Goal: Information Seeking & Learning: Learn about a topic

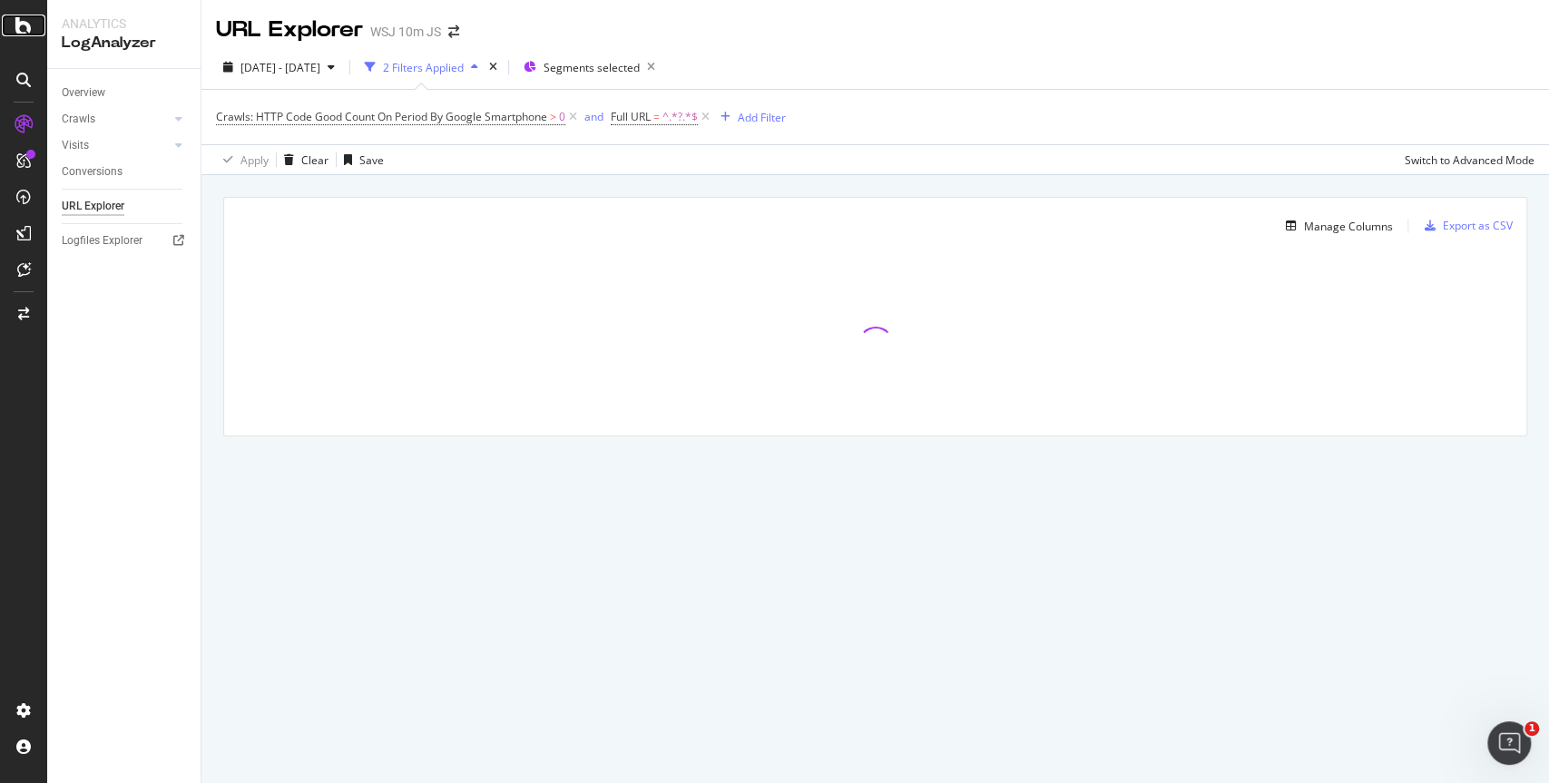
click at [19, 28] on icon at bounding box center [23, 26] width 16 height 22
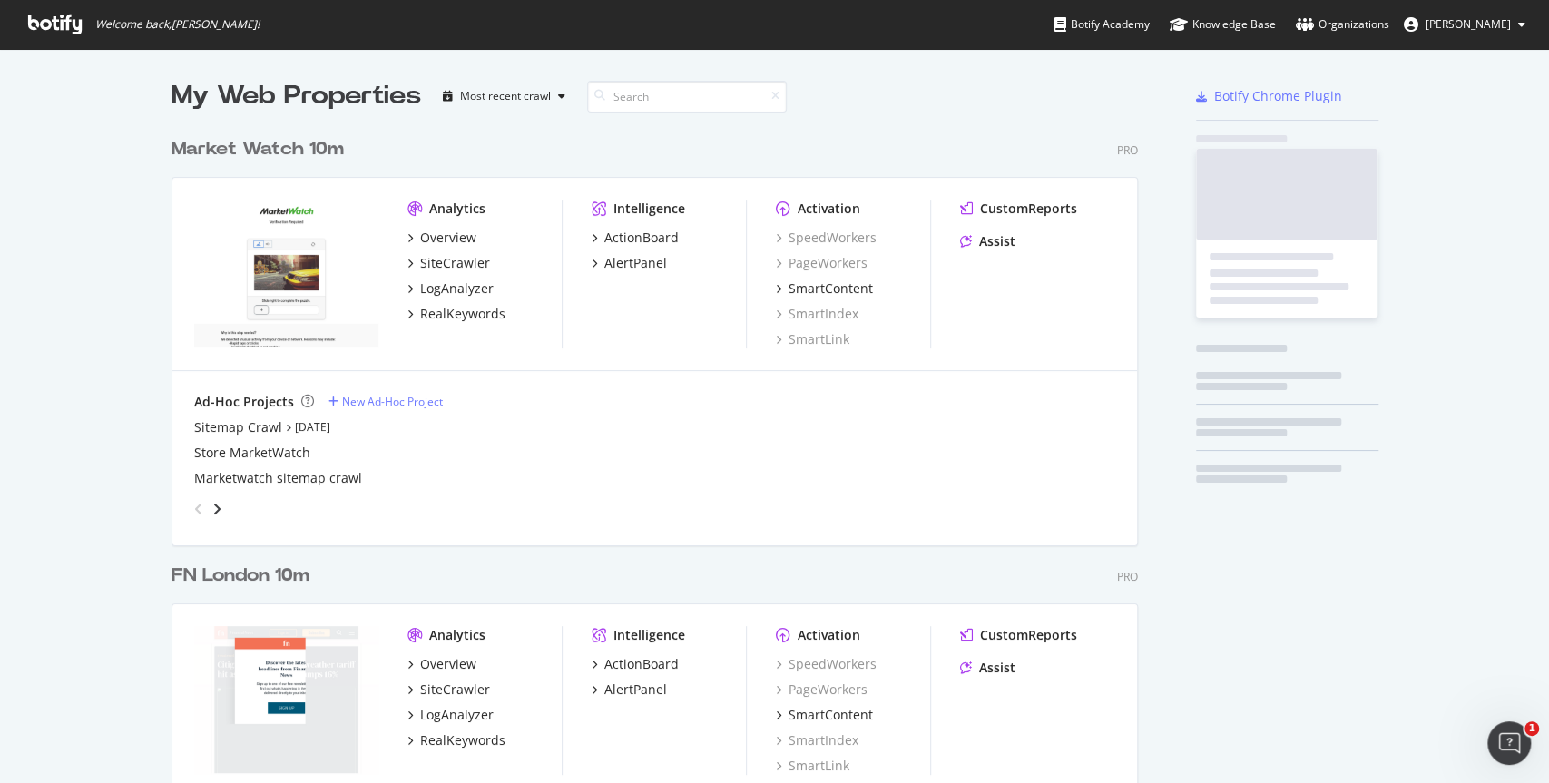
scroll to position [782, 1548]
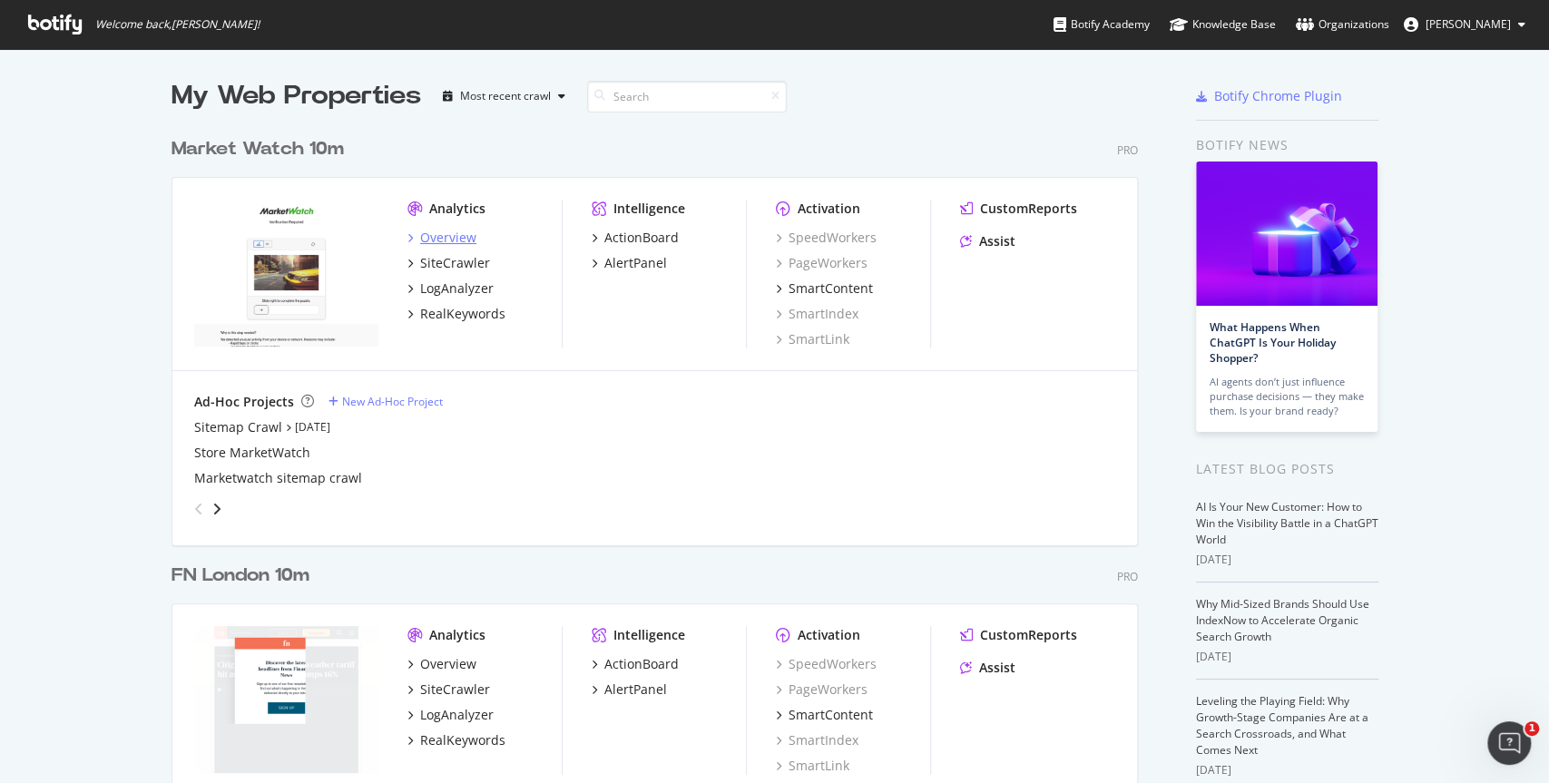
click at [455, 239] on div "Overview" at bounding box center [448, 238] width 56 height 18
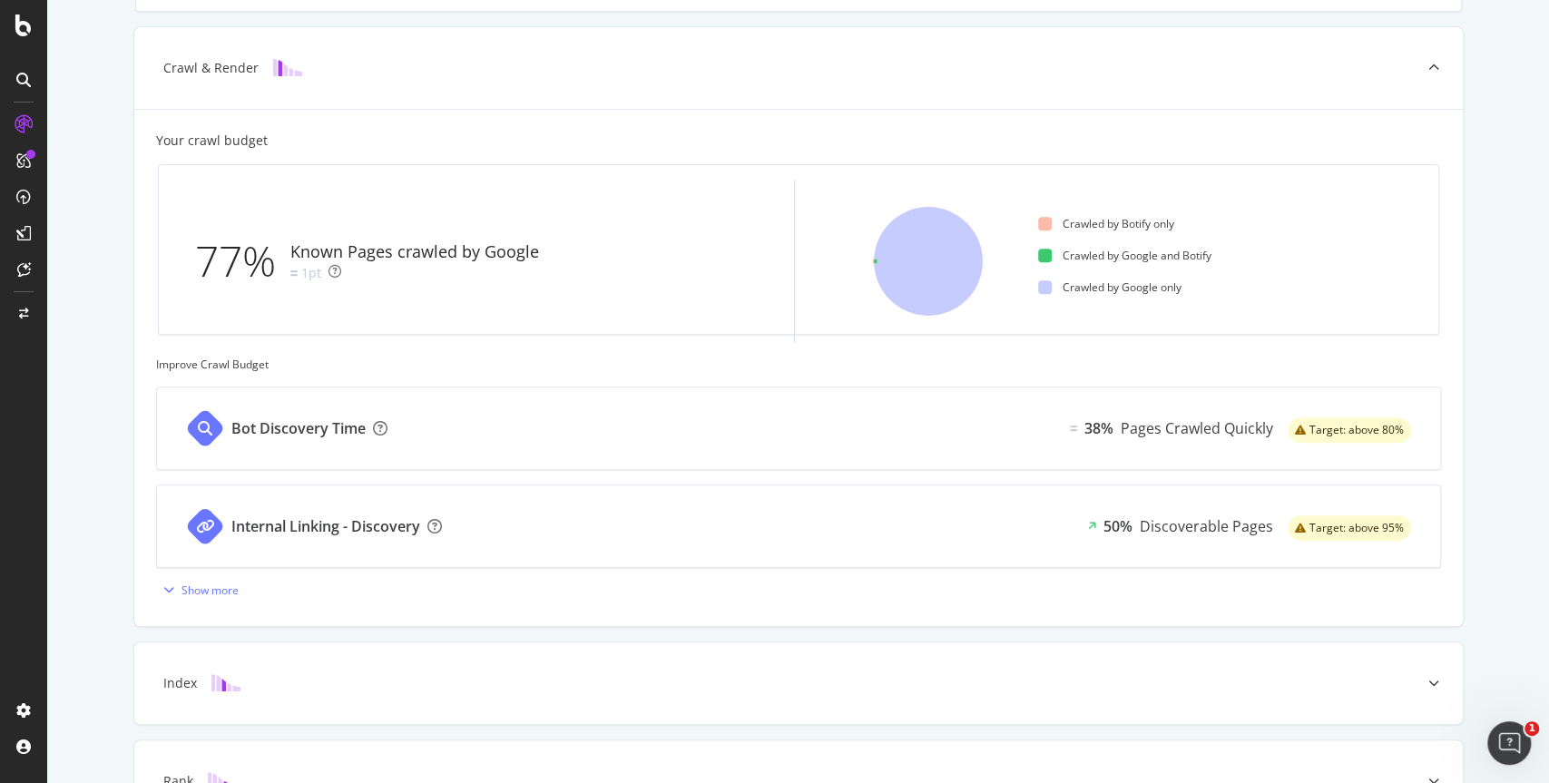
scroll to position [414, 0]
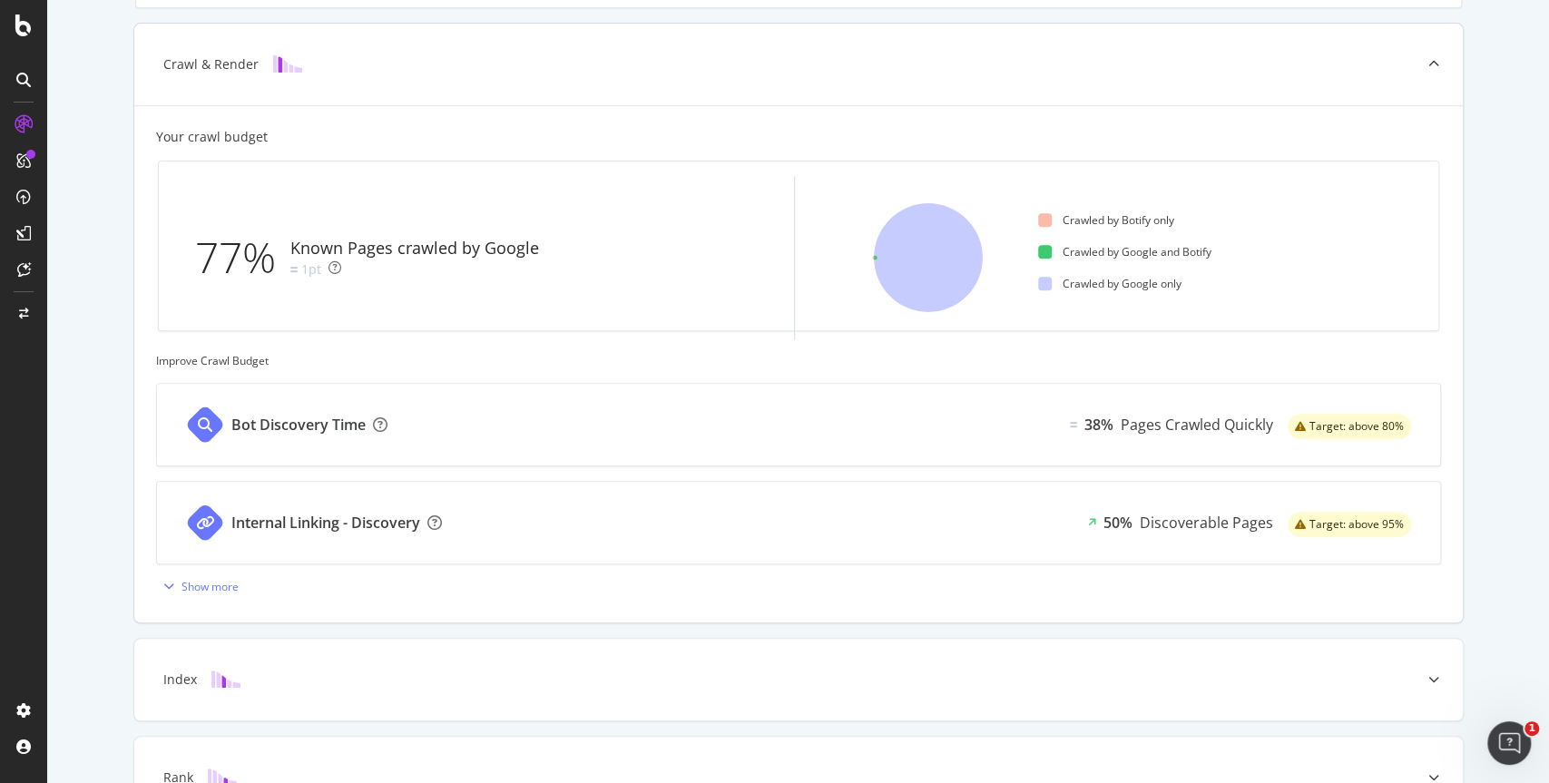
click at [280, 451] on div "Bot Discovery Time" at bounding box center [283, 425] width 252 height 82
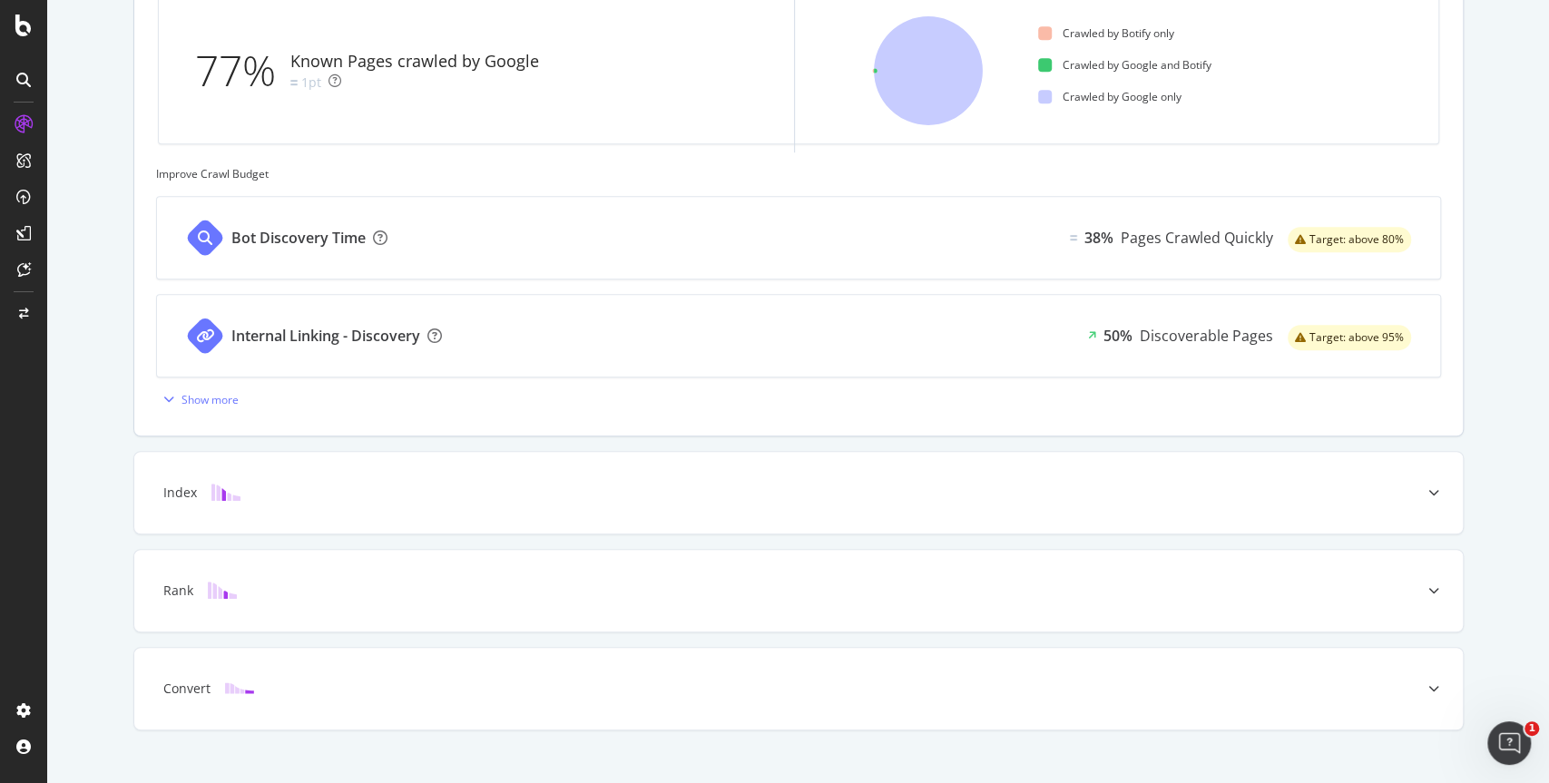
scroll to position [623, 0]
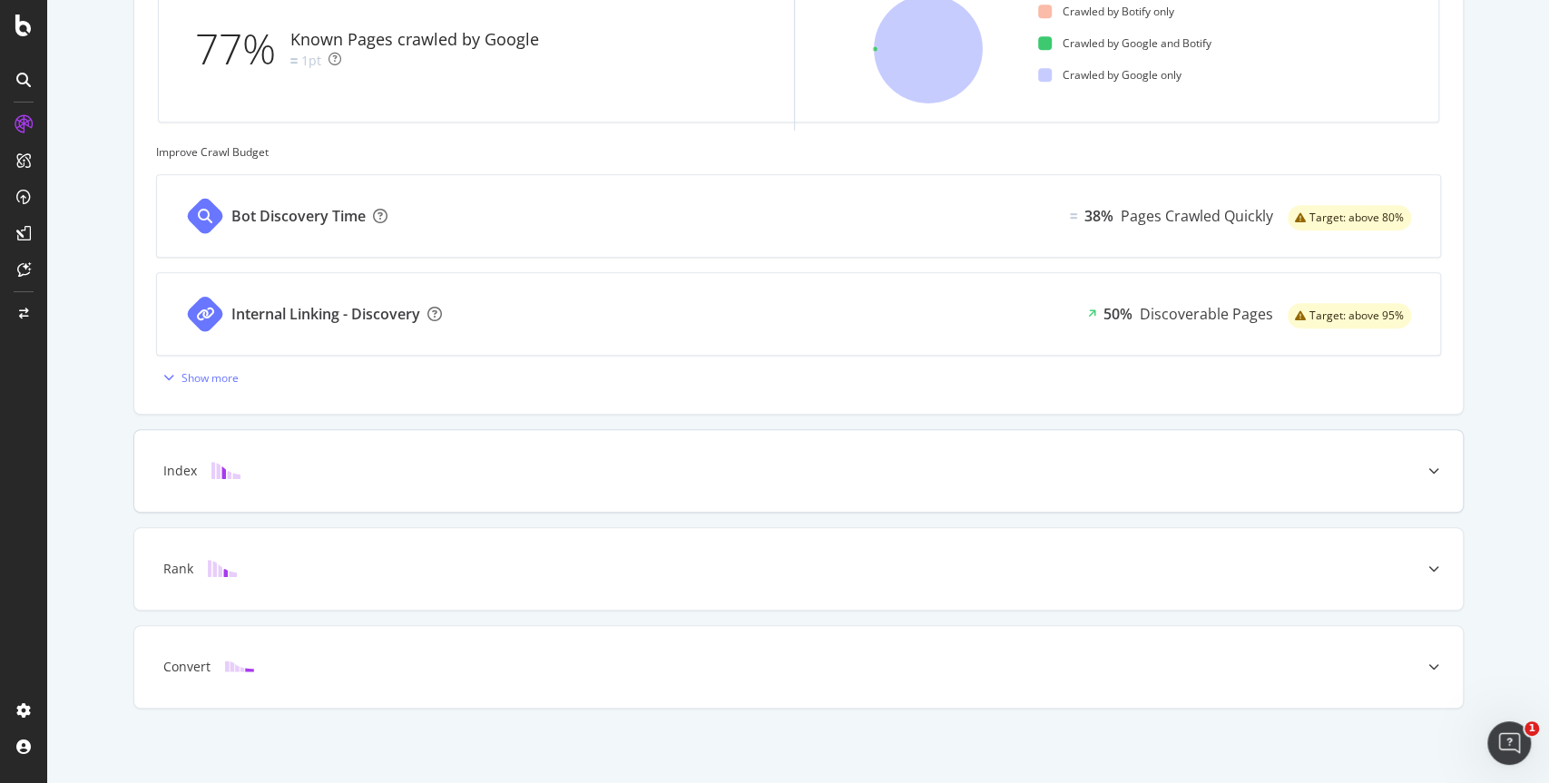
click at [250, 466] on div at bounding box center [226, 471] width 58 height 18
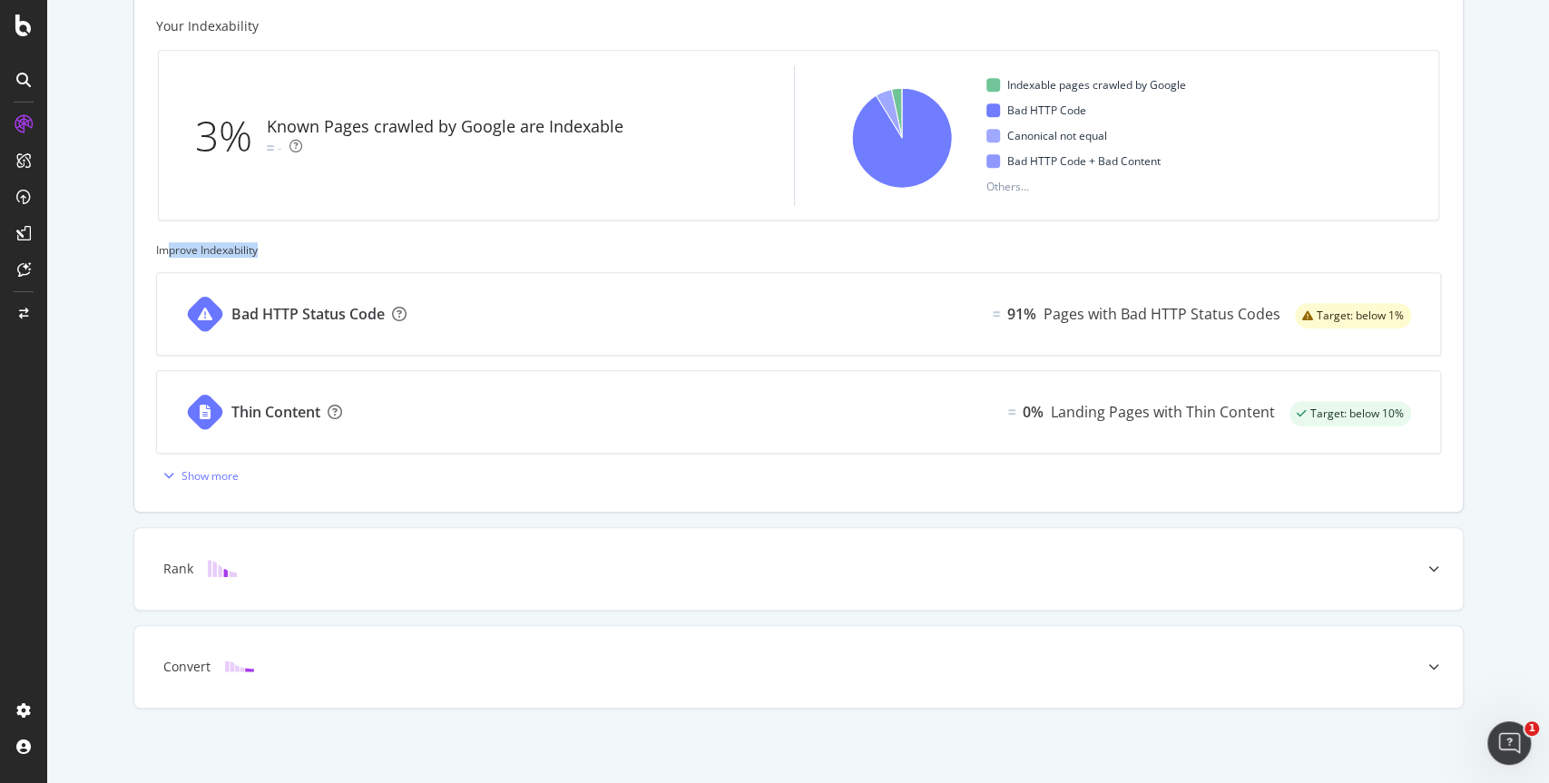
drag, startPoint x: 171, startPoint y: 248, endPoint x: 281, endPoint y: 248, distance: 110.7
click at [281, 248] on div "Improve Indexability" at bounding box center [798, 249] width 1285 height 15
click at [1109, 325] on div "91% Pages with Bad HTTP Status Codes" at bounding box center [1144, 314] width 302 height 82
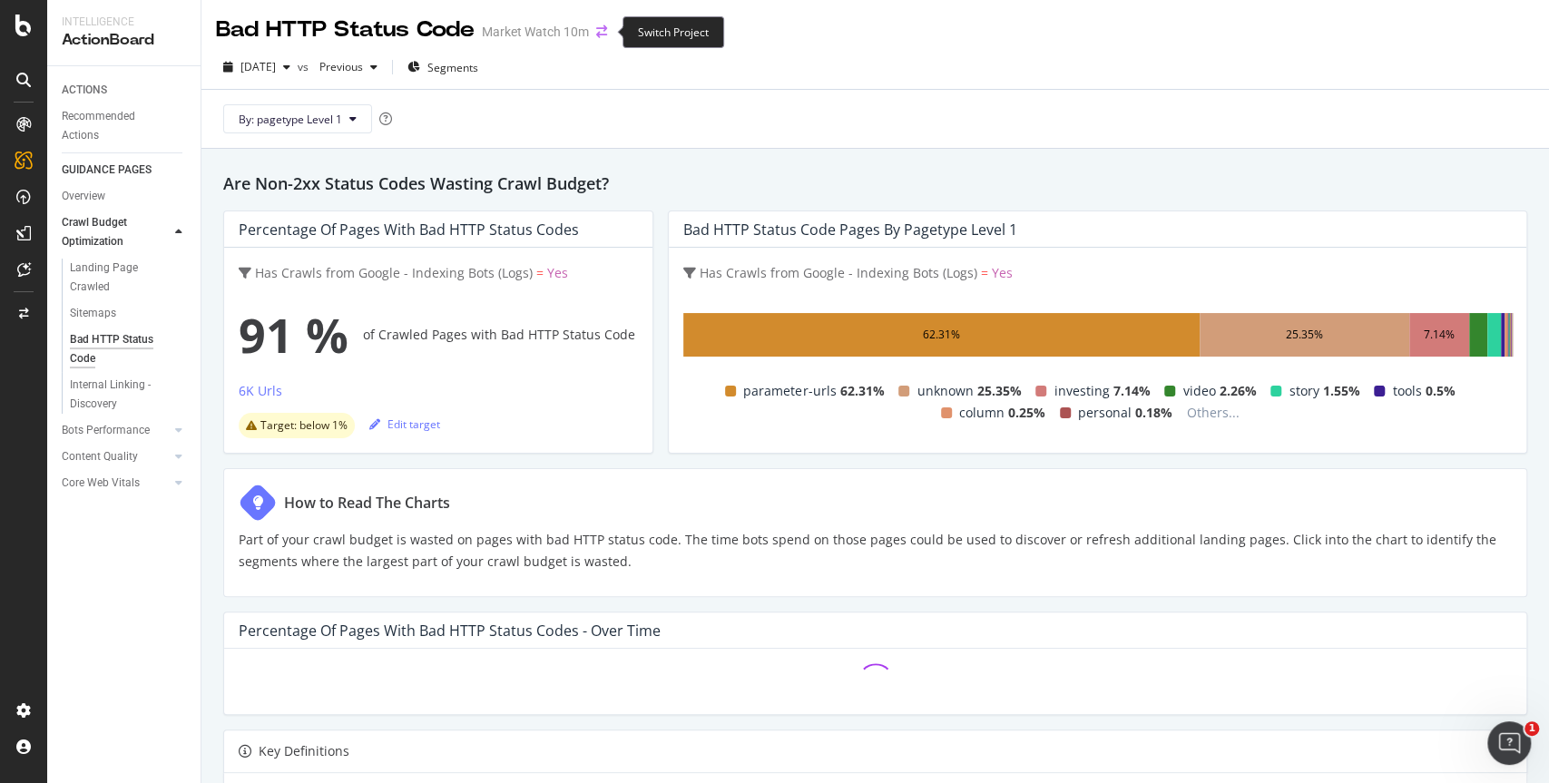
click at [597, 33] on icon "arrow-right-arrow-left" at bounding box center [601, 31] width 11 height 13
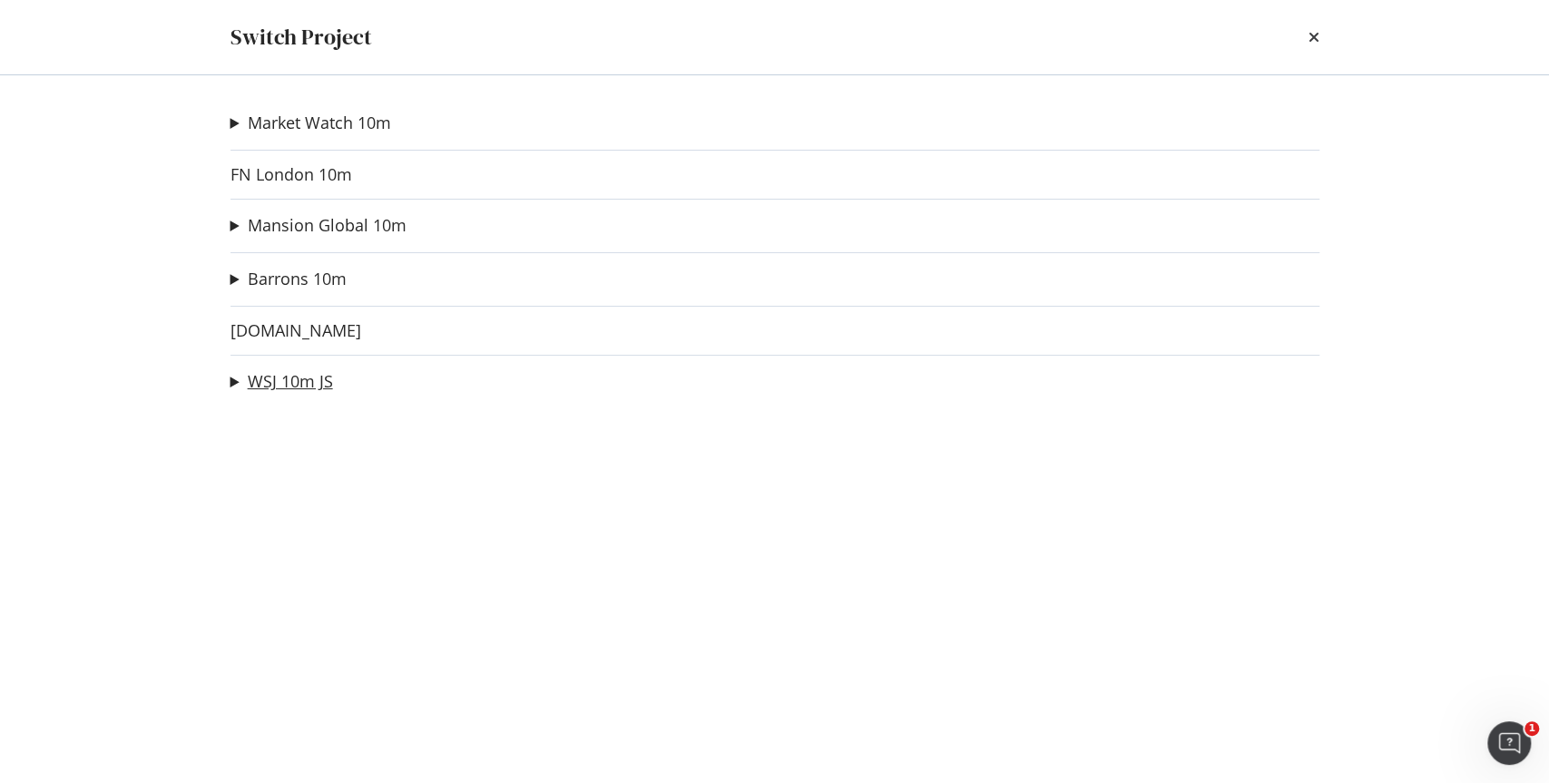
click at [248, 378] on link "WSJ 10m JS" at bounding box center [290, 381] width 85 height 19
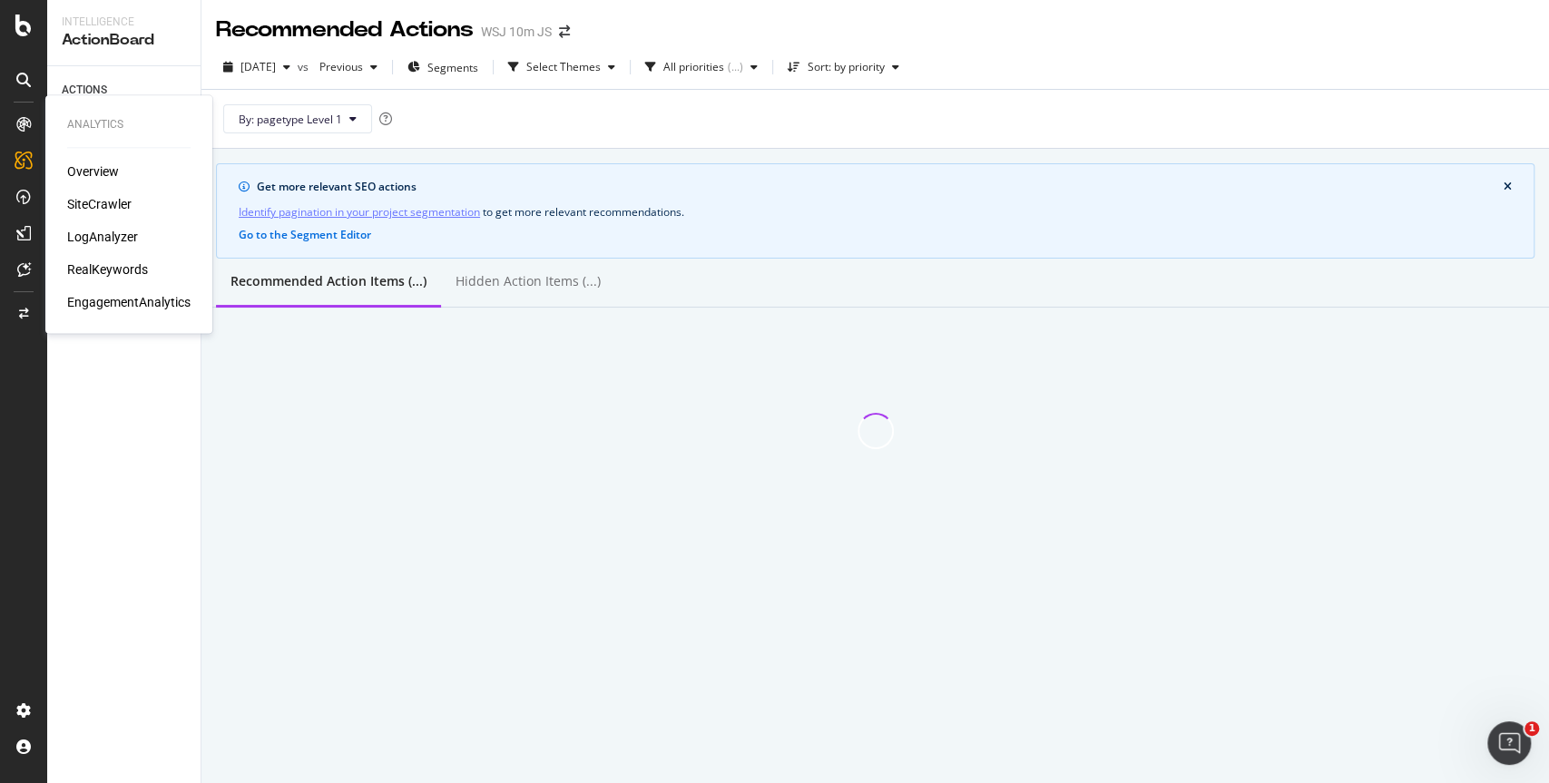
click at [17, 125] on icon at bounding box center [23, 124] width 15 height 15
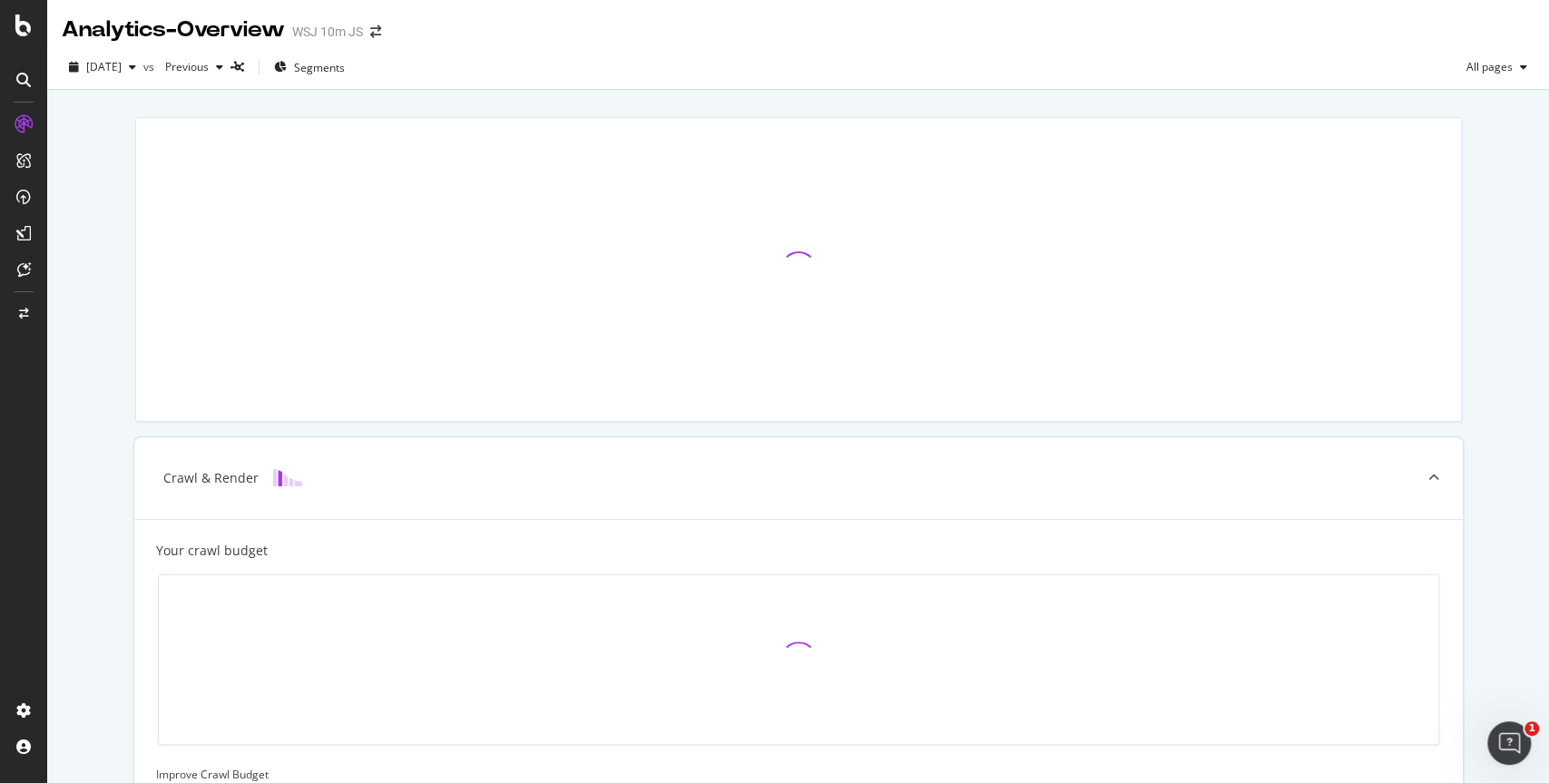
click at [459, 590] on div at bounding box center [798, 660] width 1251 height 140
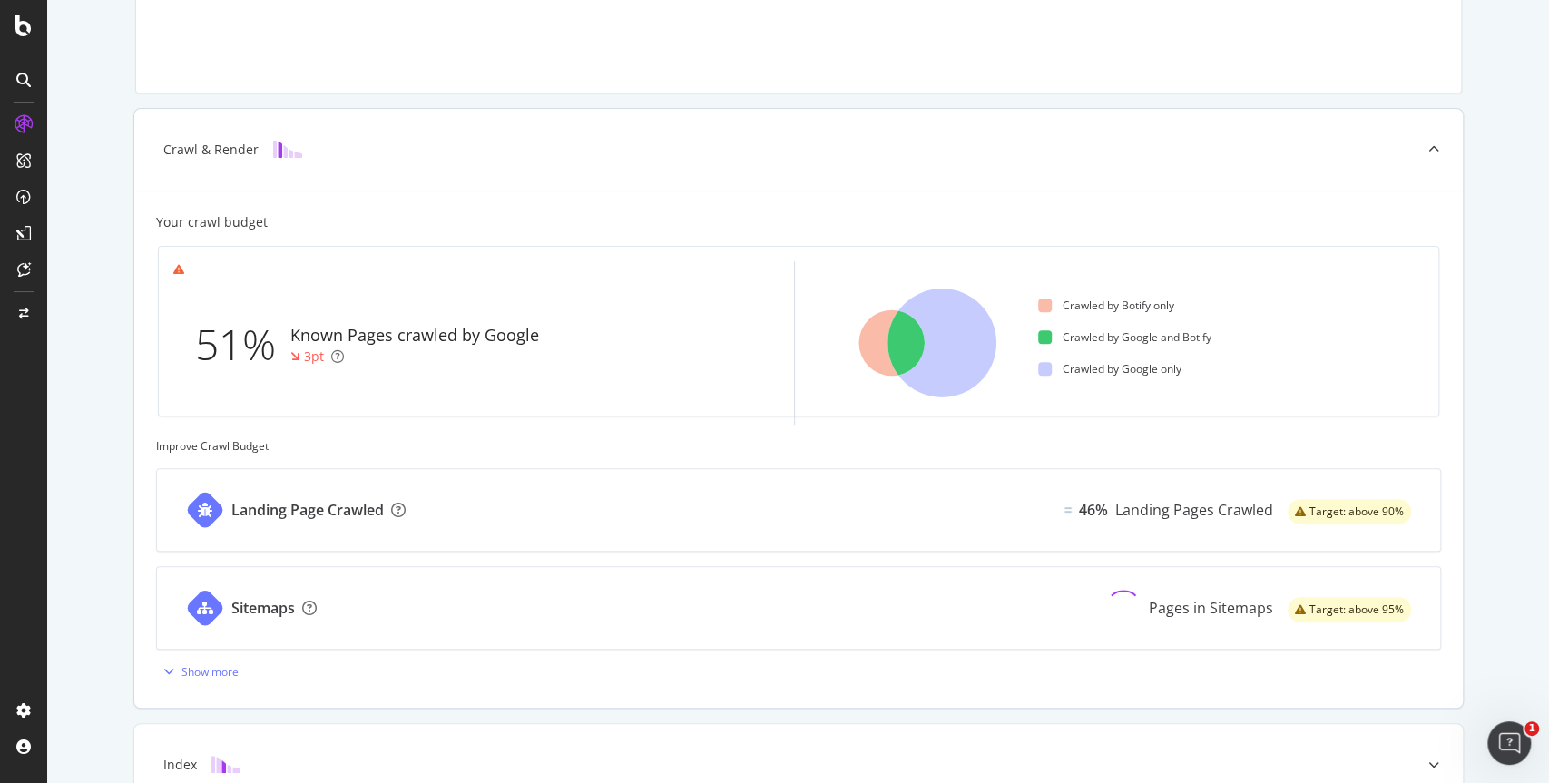
scroll to position [329, 0]
drag, startPoint x: 210, startPoint y: 443, endPoint x: 342, endPoint y: 447, distance: 132.6
click at [342, 447] on div "Improve Crawl Budget" at bounding box center [798, 444] width 1285 height 15
click at [437, 460] on div "Your crawl budget 51% Known Pages crawled by Google 3pt Crawled by Botify only …" at bounding box center [798, 448] width 1285 height 473
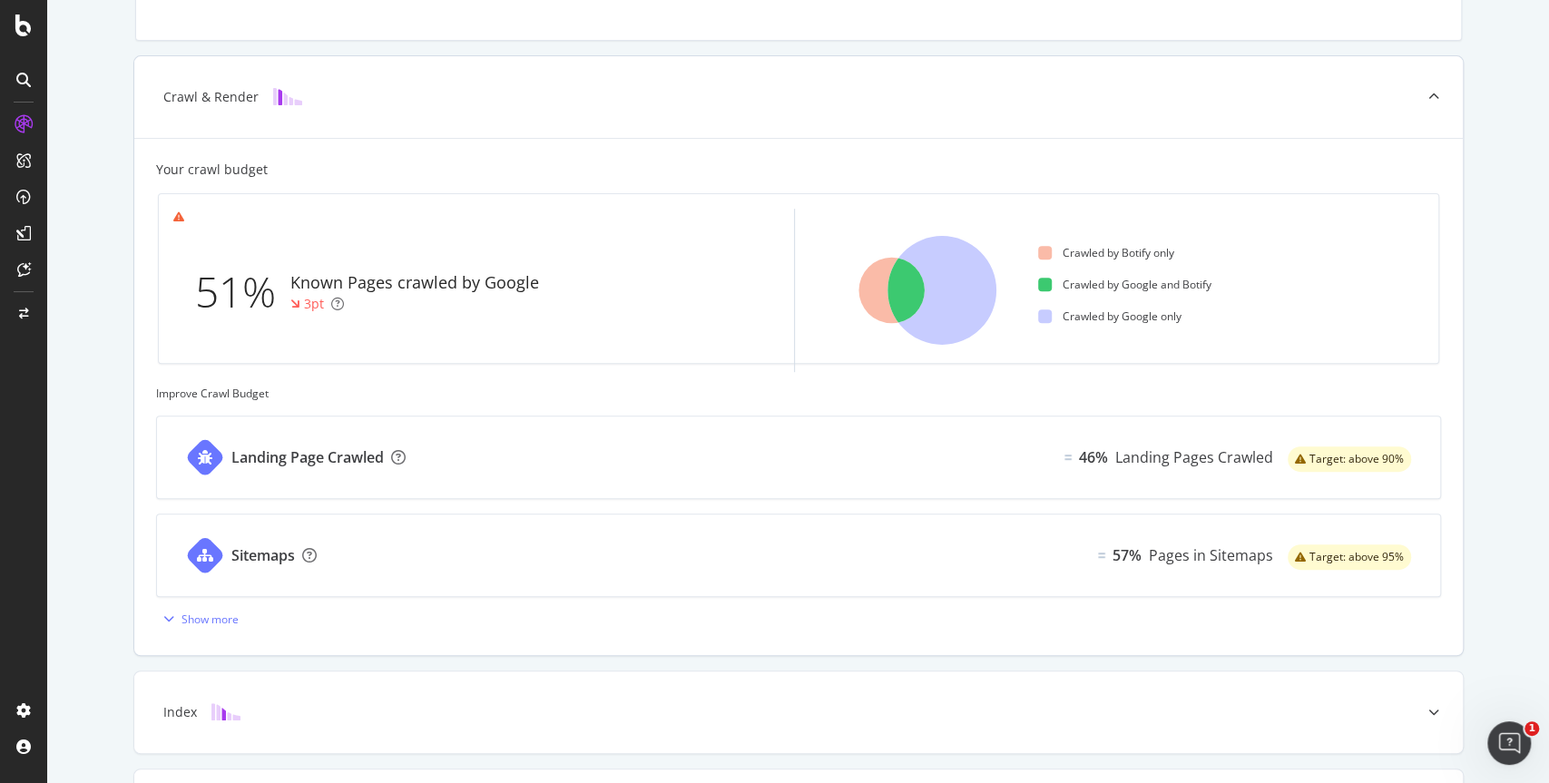
scroll to position [390, 0]
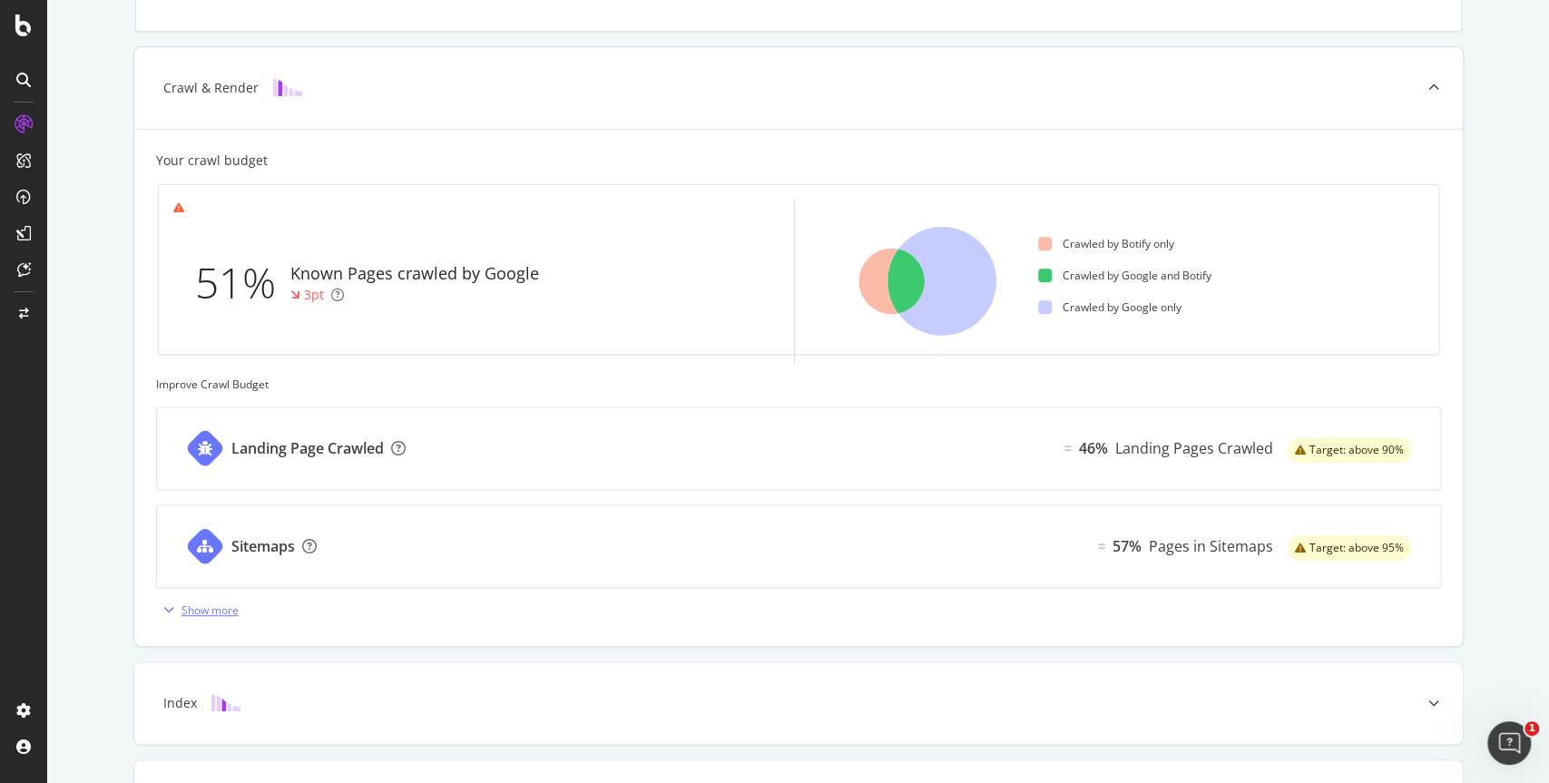
click at [195, 604] on div "Show more" at bounding box center [210, 610] width 57 height 15
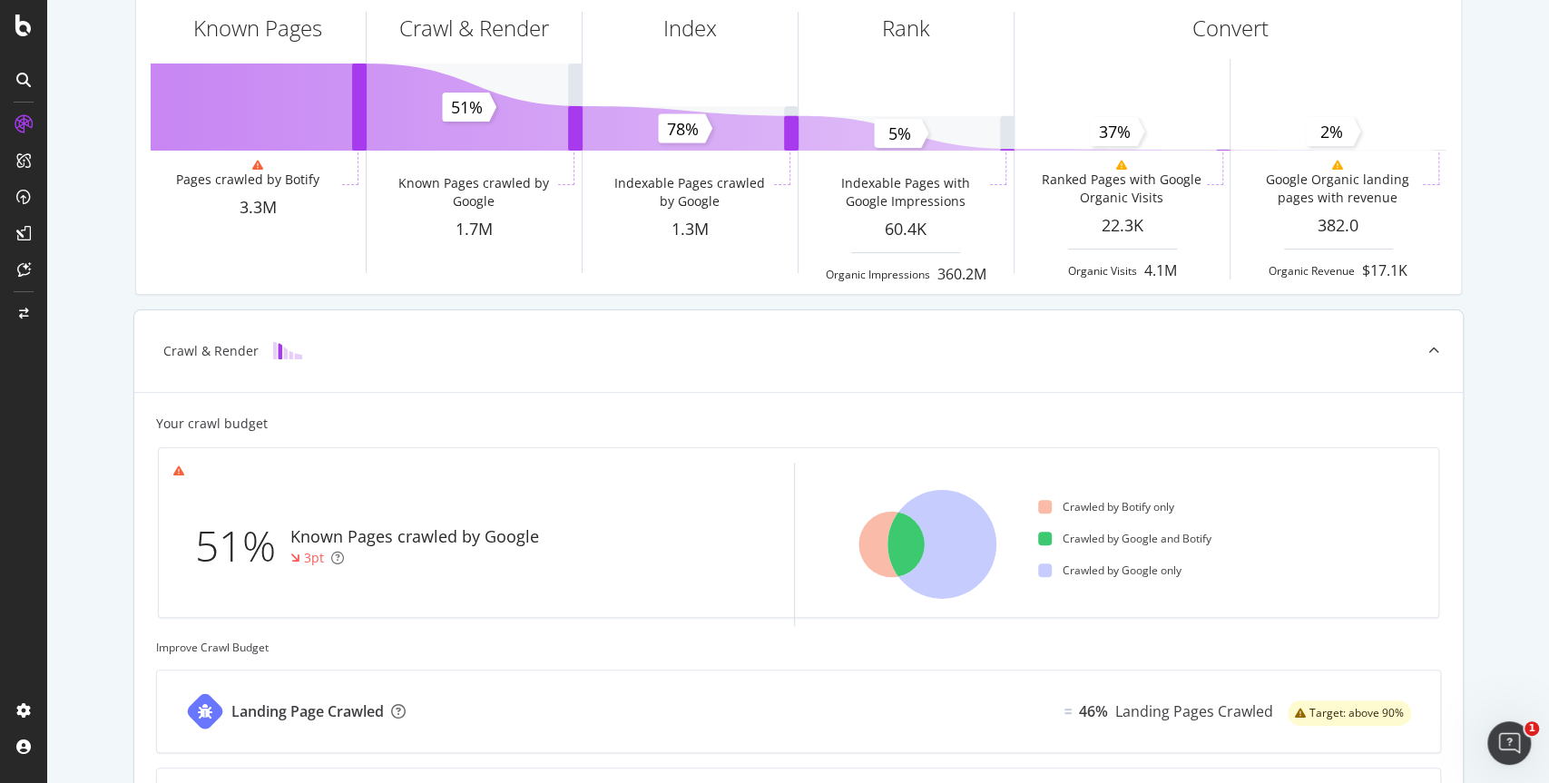
scroll to position [0, 0]
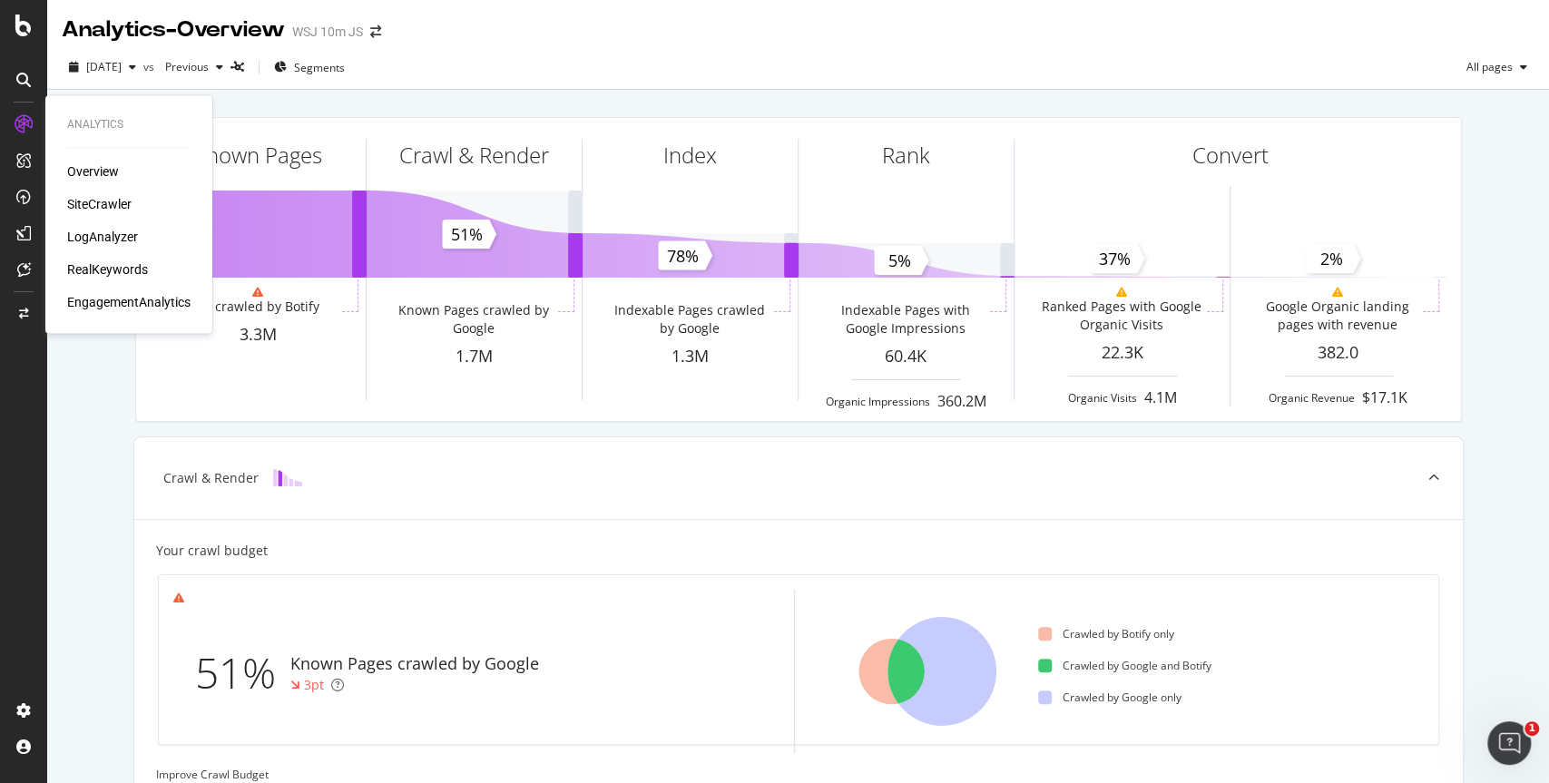
click at [102, 174] on div "Overview" at bounding box center [93, 171] width 52 height 18
click at [85, 164] on div "Overview" at bounding box center [93, 171] width 52 height 18
